Goal: Task Accomplishment & Management: Manage account settings

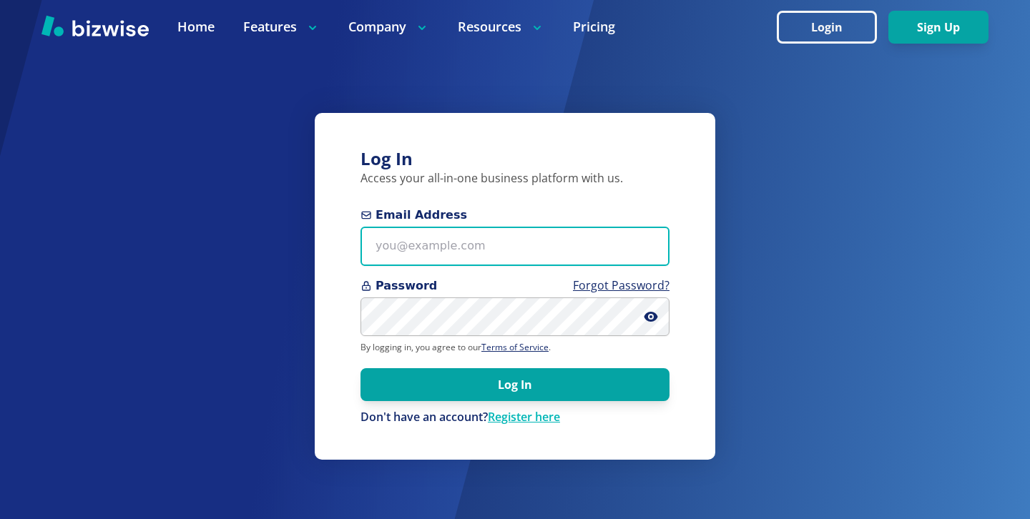
click at [386, 250] on input "Email Address" at bounding box center [514, 246] width 309 height 39
click at [573, 246] on input "Email Address" at bounding box center [514, 246] width 309 height 39
paste input "[EMAIL_ADDRESS][DOMAIN_NAME]"
type input "[EMAIL_ADDRESS][DOMAIN_NAME]"
click at [360, 368] on button "Log In" at bounding box center [514, 384] width 309 height 33
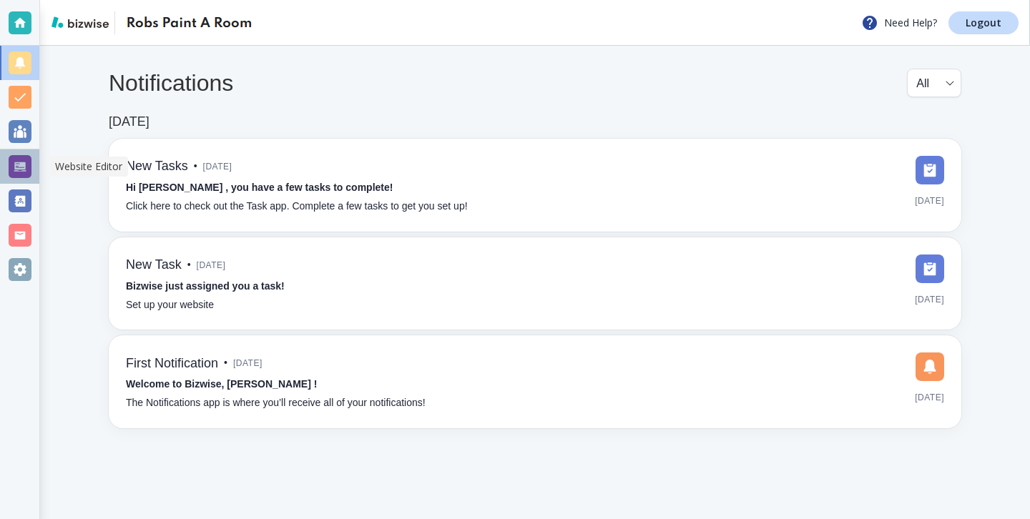
click at [34, 173] on div at bounding box center [19, 166] width 39 height 34
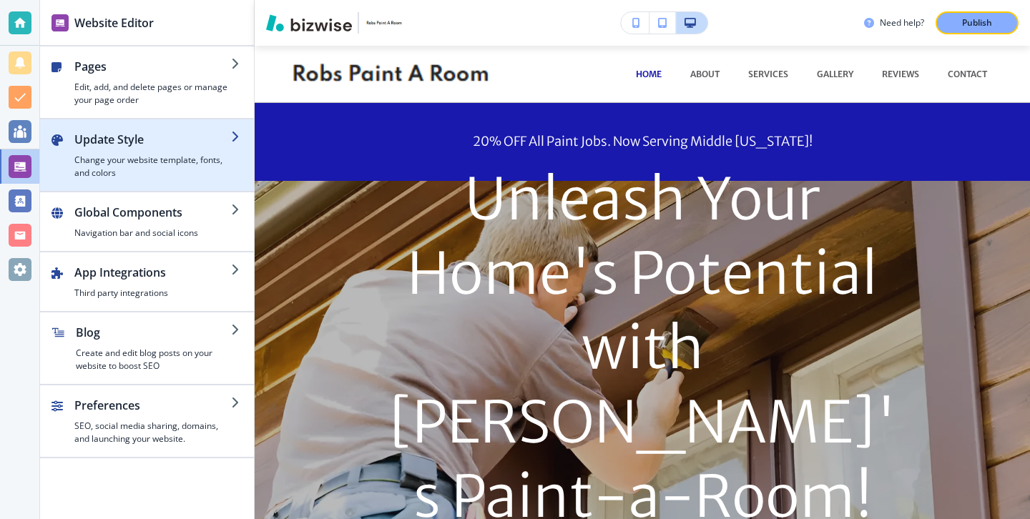
click at [177, 170] on h4 "Change your website template, fonts, and colors" at bounding box center [152, 167] width 157 height 26
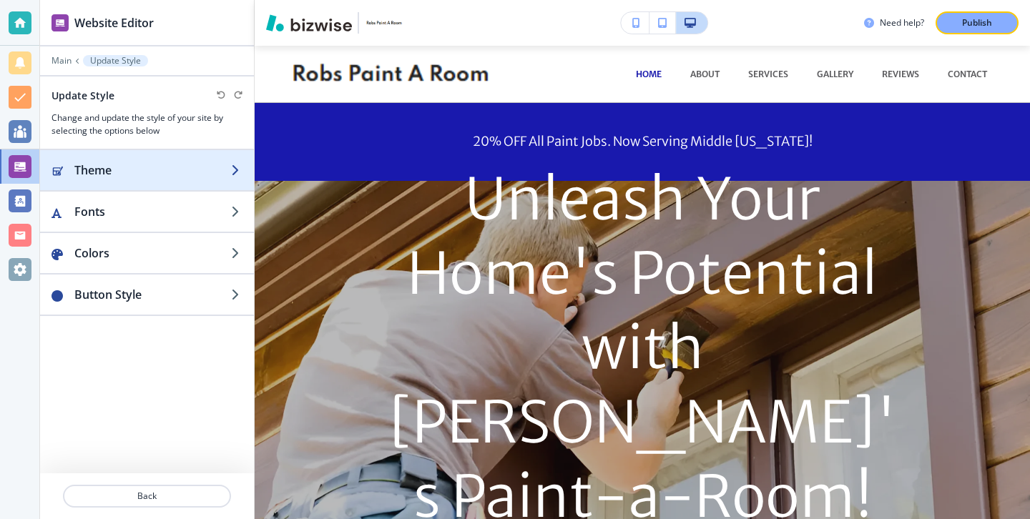
click at [184, 174] on h2 "Theme" at bounding box center [152, 170] width 157 height 17
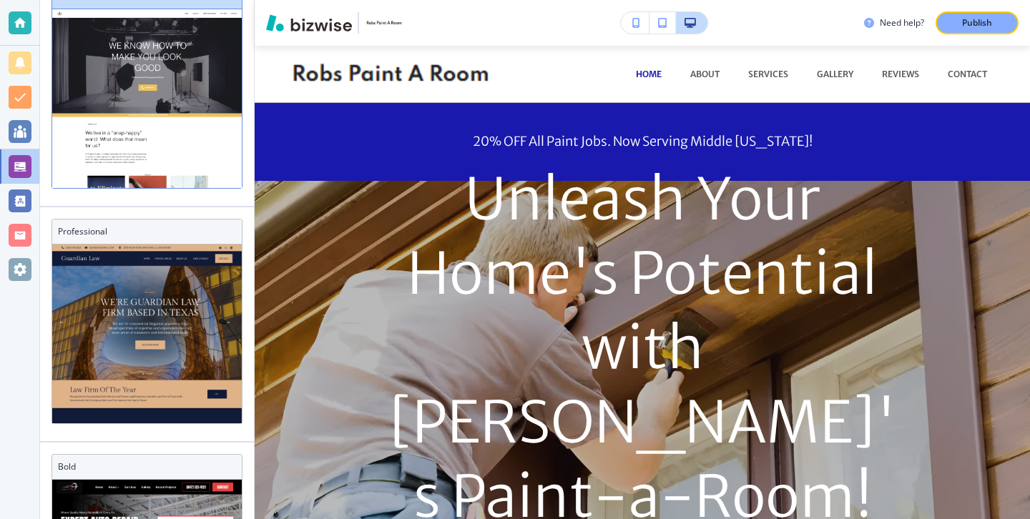
scroll to position [693, 0]
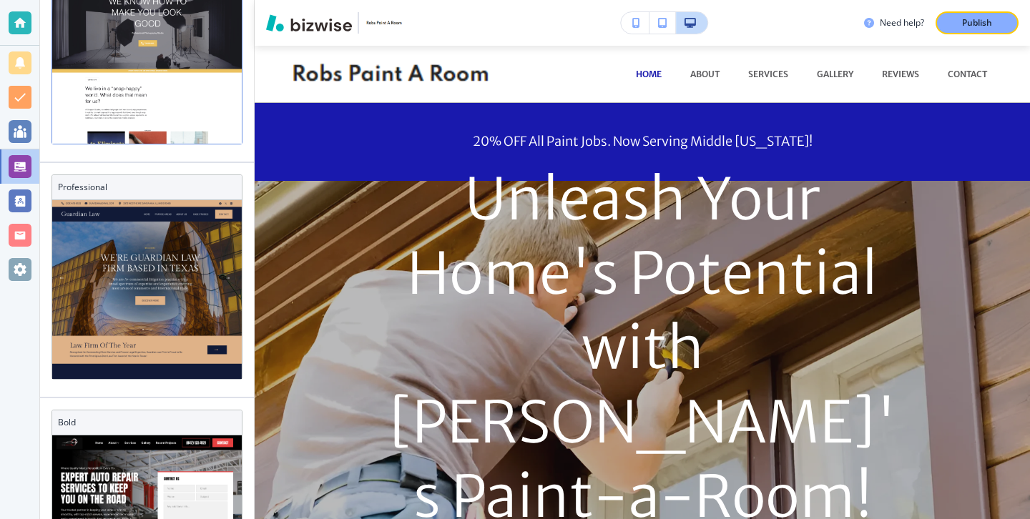
click at [184, 272] on div at bounding box center [146, 289] width 189 height 179
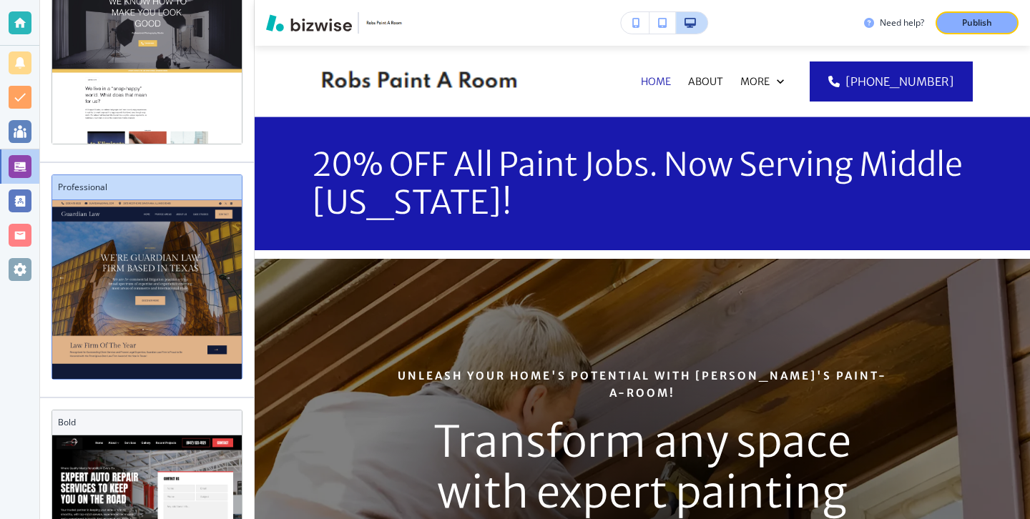
click at [168, 183] on h3 "Professional" at bounding box center [147, 187] width 178 height 13
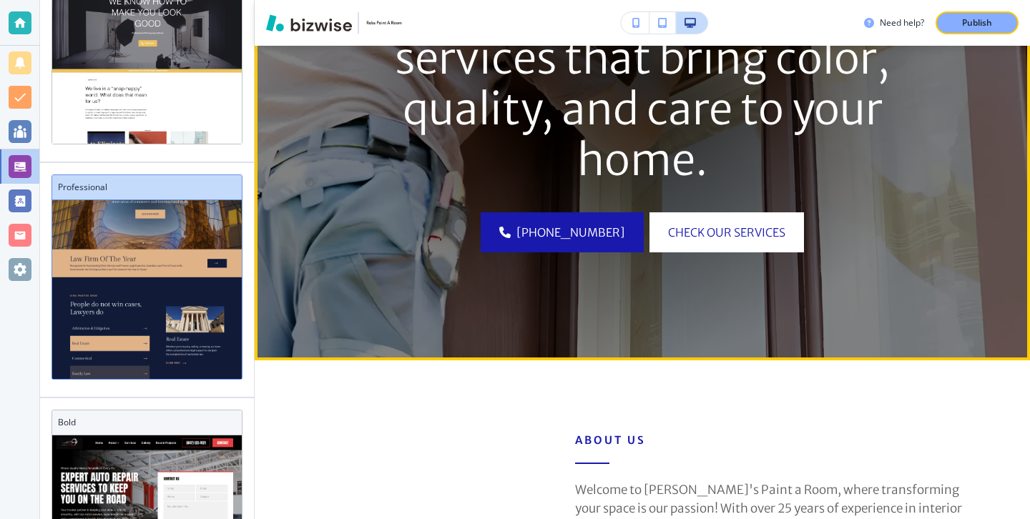
scroll to position [495, 0]
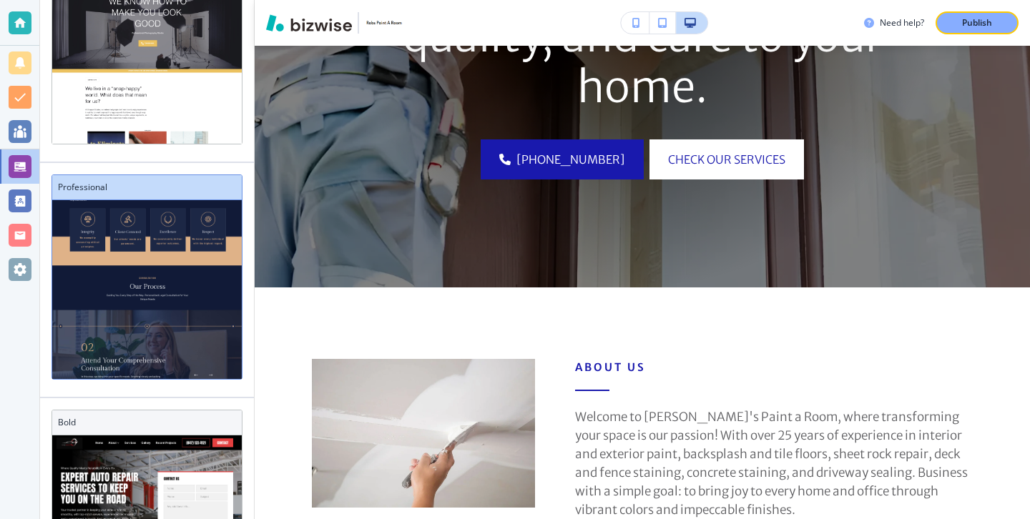
scroll to position [0, 0]
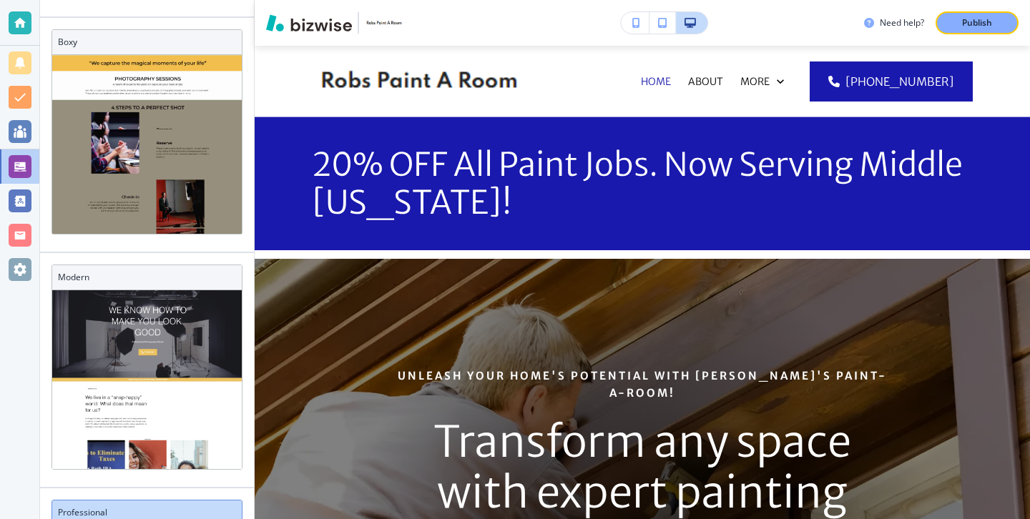
scroll to position [222, 0]
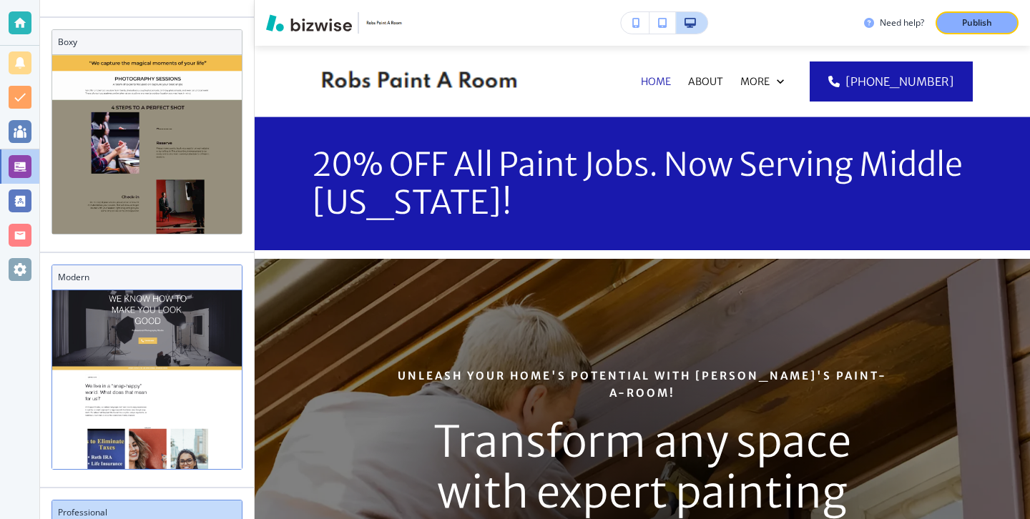
click at [147, 271] on h3 "Modern" at bounding box center [147, 277] width 178 height 13
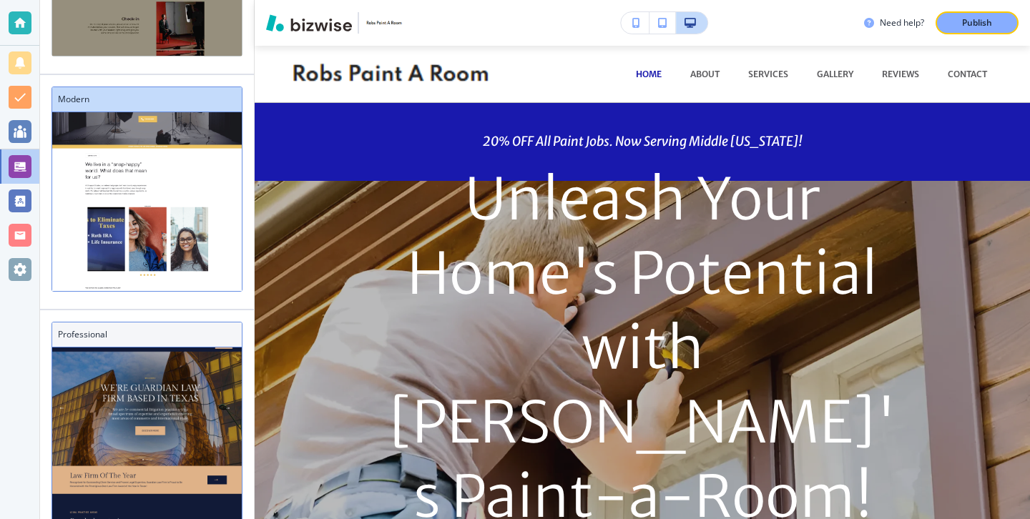
scroll to position [73, 0]
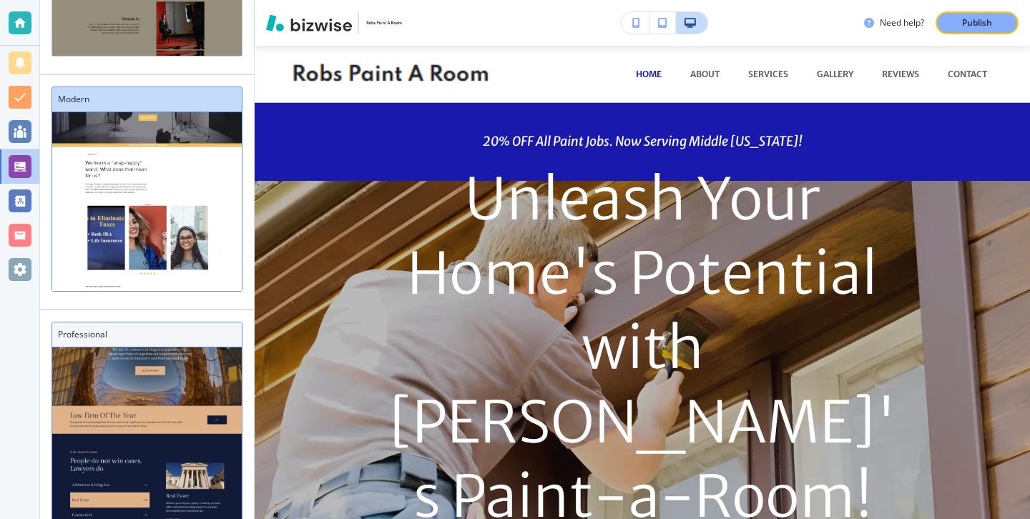
click at [167, 340] on h3 "Professional" at bounding box center [147, 334] width 178 height 13
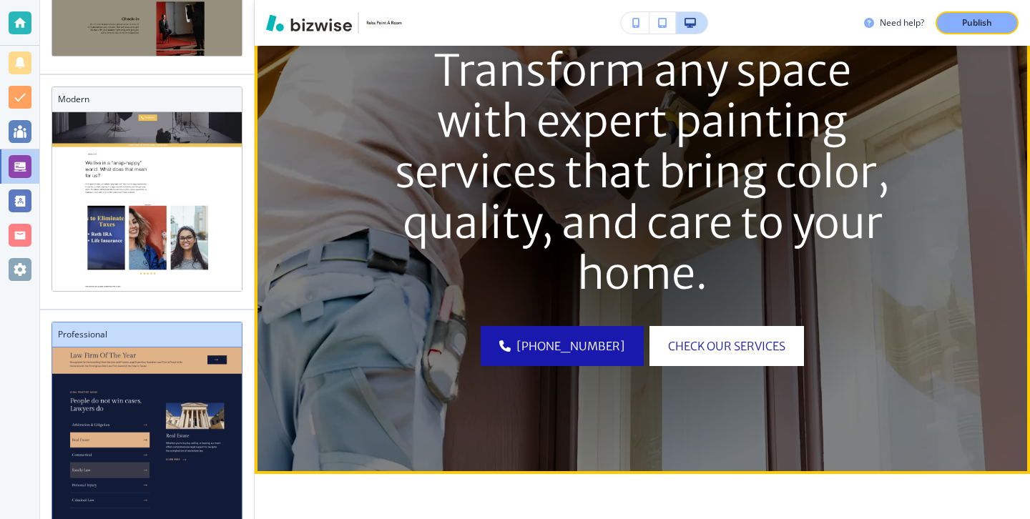
scroll to position [0, 0]
